Goal: Navigation & Orientation: Find specific page/section

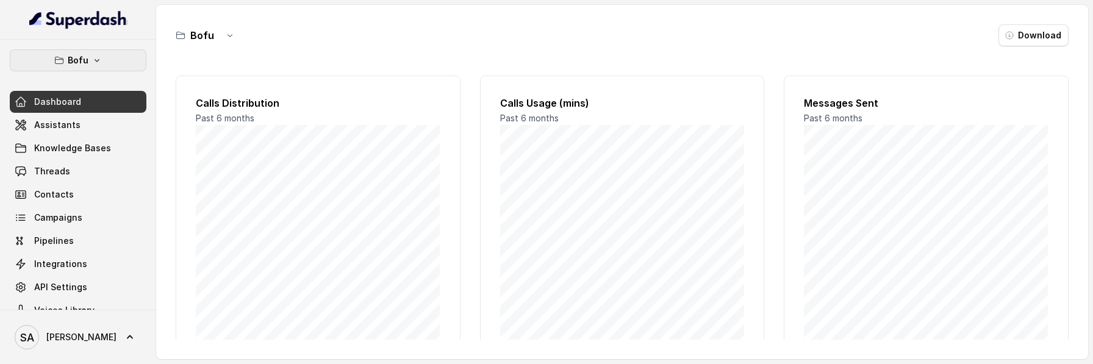
click at [138, 59] on button "Bofu" at bounding box center [78, 60] width 137 height 22
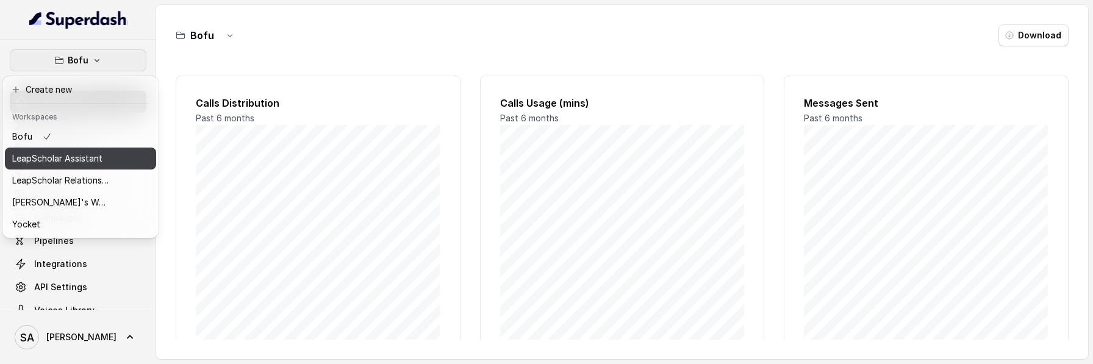
click at [126, 160] on button "LeapScholar Assistant" at bounding box center [80, 159] width 151 height 22
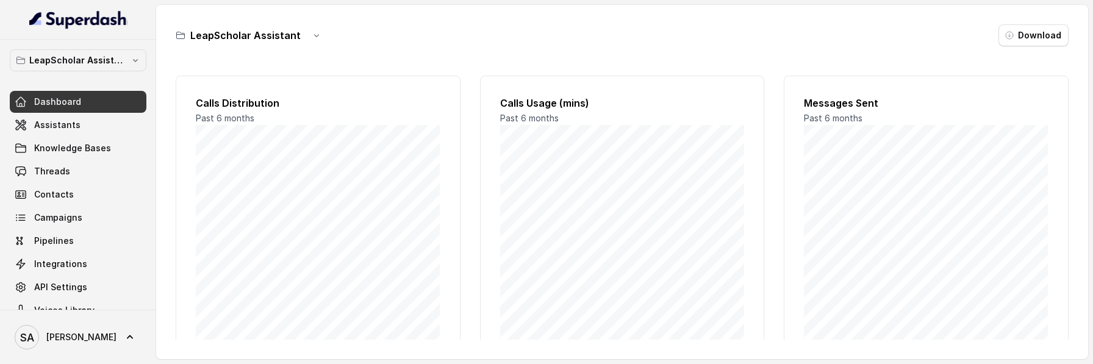
click at [553, 18] on div "LeapScholar Assistant Download Calls Distribution Past 6 months Calls Usage (mi…" at bounding box center [622, 182] width 932 height 354
click at [218, 69] on div "Calls Distribution Past 6 months Calls Usage (mins) Past 6 months Messages Sent…" at bounding box center [622, 203] width 893 height 274
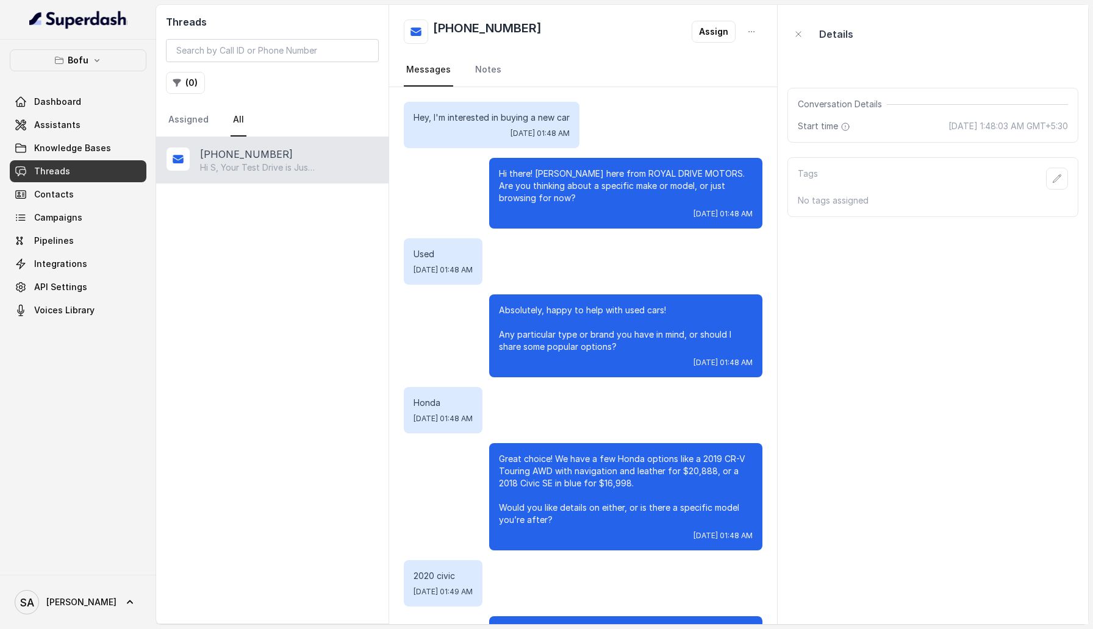
scroll to position [1265, 0]
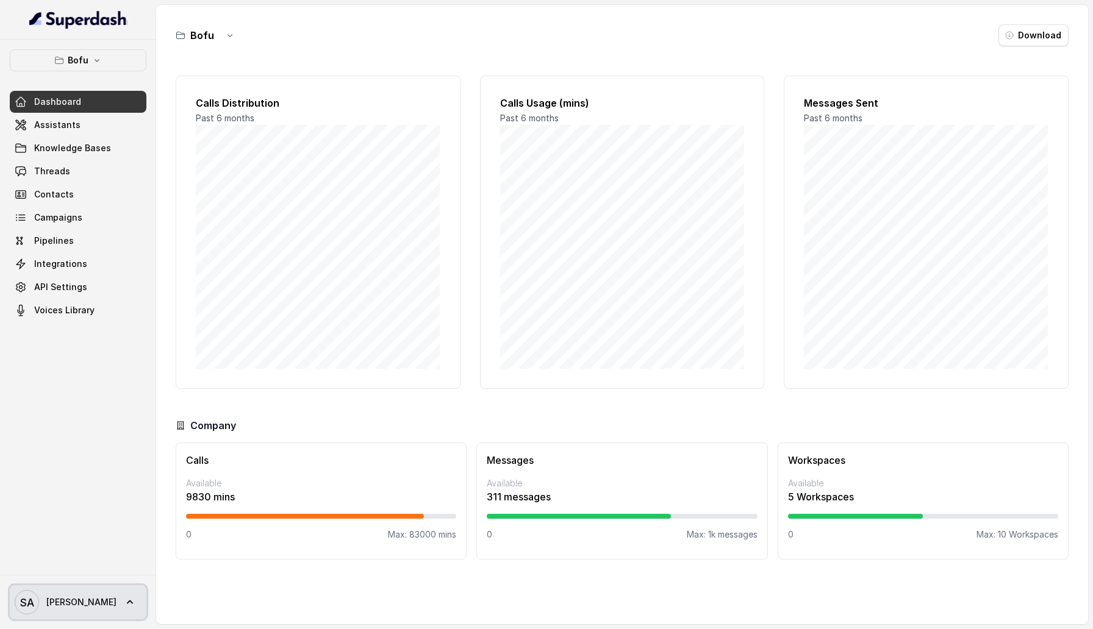
click at [65, 363] on span "[PERSON_NAME]" at bounding box center [81, 602] width 70 height 12
